Goal: Browse casually: Explore the website without a specific task or goal

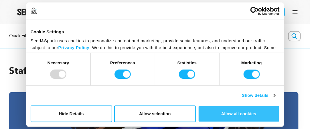
click at [238, 117] on button "Allow all cookies" at bounding box center [239, 113] width 82 height 17
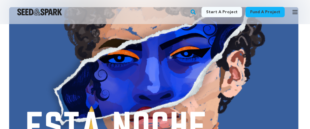
scroll to position [86, 0]
